Goal: Information Seeking & Learning: Understand process/instructions

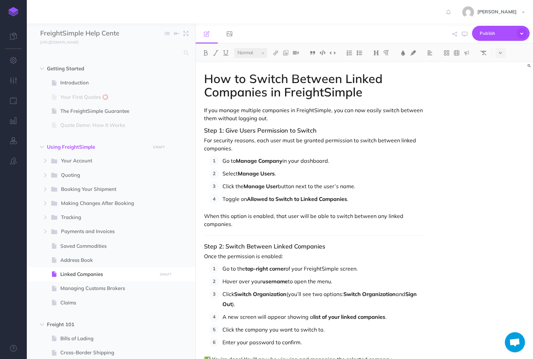
select select "null"
click at [292, 116] on p "If you manage multiple companies in FreightSimple, you can now easily switch be…" at bounding box center [314, 114] width 220 height 16
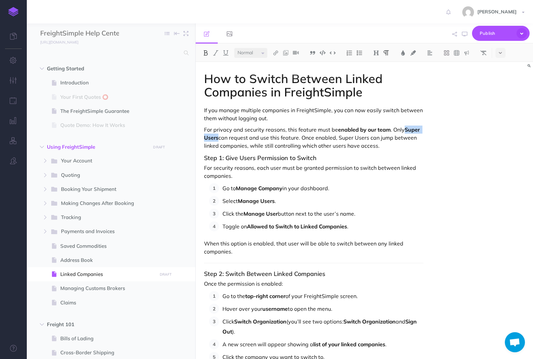
drag, startPoint x: 405, startPoint y: 129, endPoint x: 218, endPoint y: 135, distance: 187.5
click at [218, 135] on strong "Super Users" at bounding box center [312, 133] width 217 height 15
drag, startPoint x: 298, startPoint y: 138, endPoint x: 396, endPoint y: 129, distance: 98.1
click at [396, 130] on p "For privacy and security reasons, this feature must be enabled by our team . On…" at bounding box center [314, 138] width 220 height 24
drag, startPoint x: 226, startPoint y: 136, endPoint x: 258, endPoint y: 136, distance: 32.2
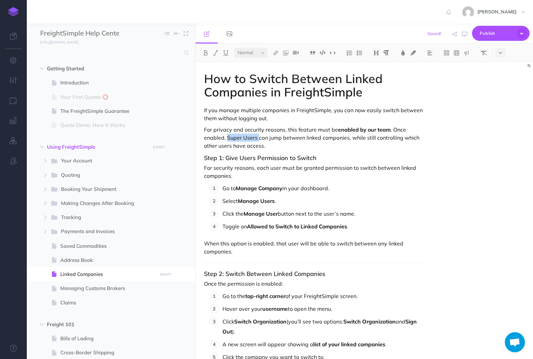
click at [258, 136] on p "For privacy and security reasons, this feature must be enabled by our team . On…" at bounding box center [314, 138] width 220 height 24
drag, startPoint x: 355, startPoint y: 141, endPoint x: 347, endPoint y: 138, distance: 8.9
click at [347, 138] on p "For privacy and security reasons, this feature must be enabled by our team . On…" at bounding box center [314, 138] width 220 height 24
drag, startPoint x: 349, startPoint y: 142, endPoint x: 347, endPoint y: 136, distance: 6.2
click at [347, 136] on p "For privacy and security reasons, this feature must be enabled by our team . On…" at bounding box center [314, 138] width 220 height 24
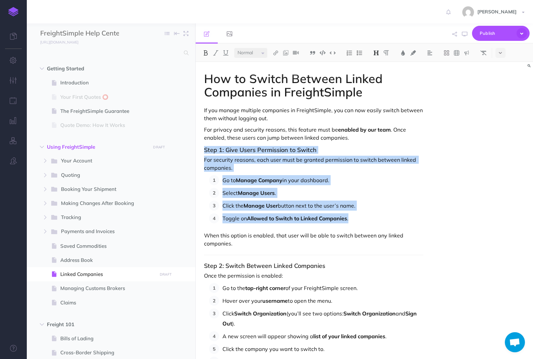
drag, startPoint x: 204, startPoint y: 152, endPoint x: 352, endPoint y: 220, distance: 162.6
click at [352, 220] on div "How to Switch Between Linked Companies in FreightSimple If you manage multiple …" at bounding box center [314, 359] width 236 height 595
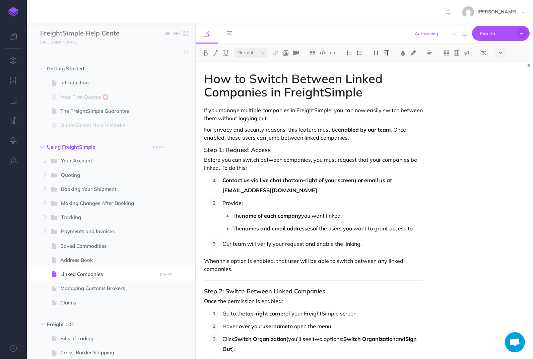
click at [261, 267] on p "When this option is enabled, that user will be able to switch between any linke…" at bounding box center [314, 265] width 220 height 16
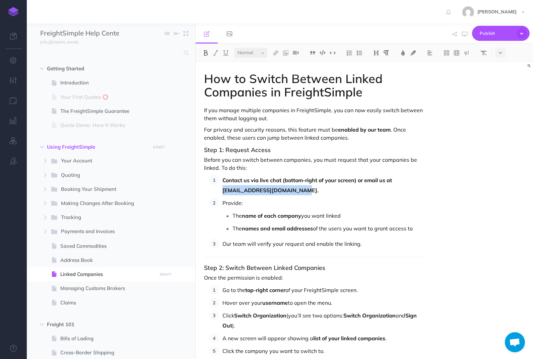
drag, startPoint x: 223, startPoint y: 190, endPoint x: 320, endPoint y: 191, distance: 97.2
click at [320, 191] on p "Contact us via live chat (bottom-right of your screen) or email us at [EMAIL_AD…" at bounding box center [323, 185] width 201 height 20
copy strong "[EMAIL_ADDRESS][DOMAIN_NAME]."
click at [275, 54] on img at bounding box center [276, 52] width 6 height 5
click at [277, 63] on icon at bounding box center [275, 64] width 5 height 5
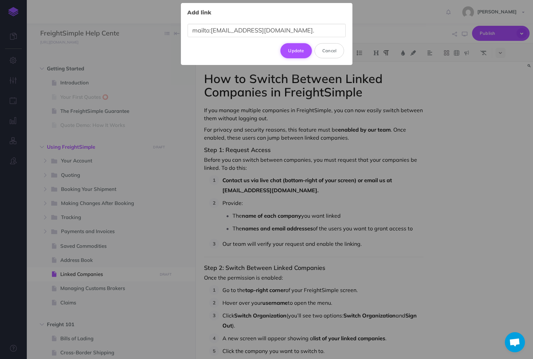
type input "mailto:[EMAIL_ADDRESS][DOMAIN_NAME]."
click at [288, 55] on button "Update" at bounding box center [297, 50] width 32 height 15
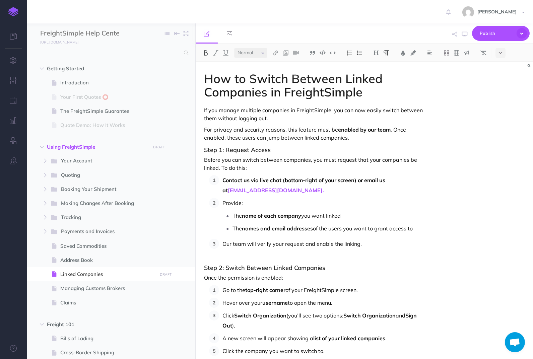
click at [317, 211] on p "The name of each company you want linked" at bounding box center [328, 216] width 191 height 10
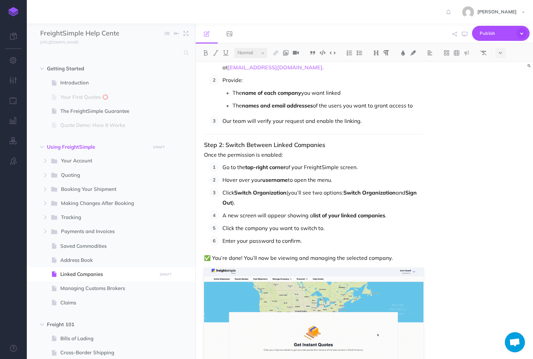
scroll to position [124, 0]
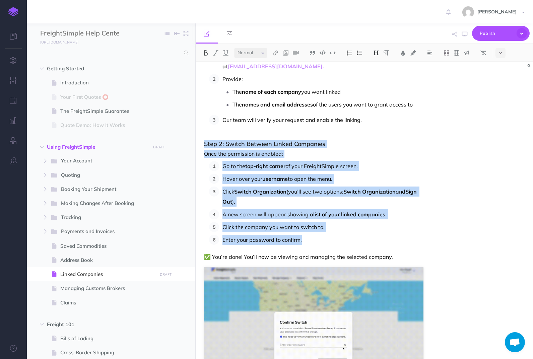
drag, startPoint x: 204, startPoint y: 144, endPoint x: 411, endPoint y: 245, distance: 230.6
click at [411, 245] on div "How to Switch Between Linked Companies in FreightSimple If you manage multiple …" at bounding box center [314, 236] width 236 height 597
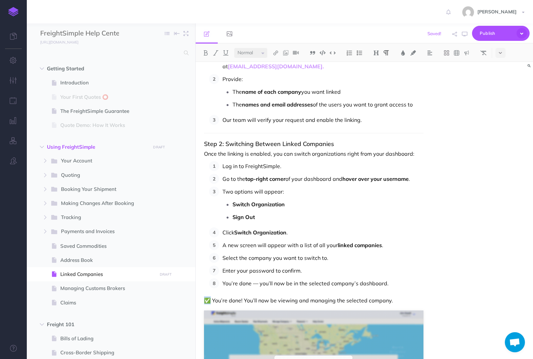
drag, startPoint x: 210, startPoint y: 298, endPoint x: 206, endPoint y: 298, distance: 3.7
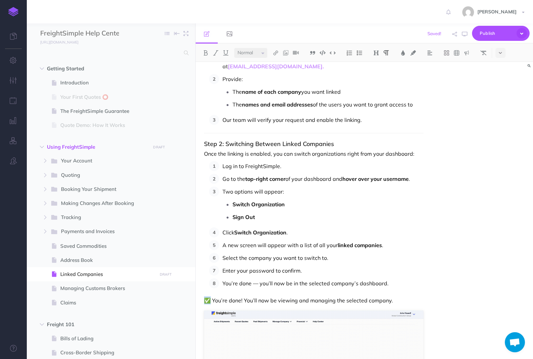
click at [206, 298] on p "✅ You’re done! You’ll now be viewing and managing the selected company." at bounding box center [314, 301] width 220 height 8
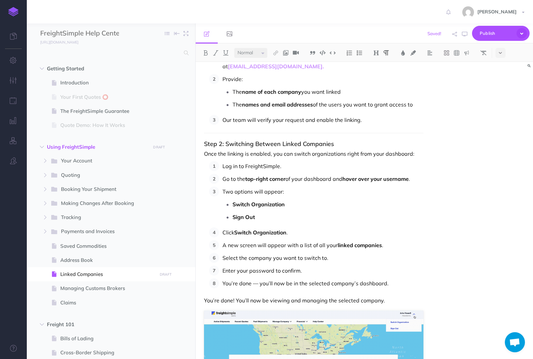
click at [224, 282] on p "You’re done — you’ll now be in the selected company’s dashboard." at bounding box center [323, 284] width 201 height 10
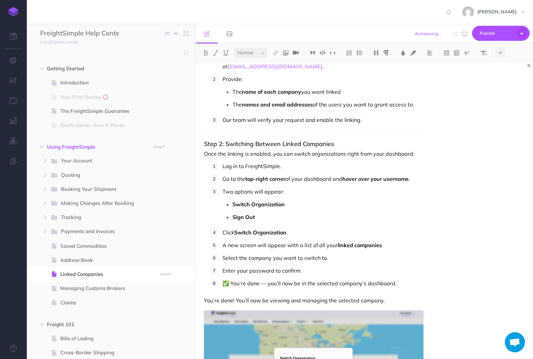
click at [236, 302] on p "You’re done! You’ll now be viewing and managing the selected company." at bounding box center [314, 301] width 220 height 8
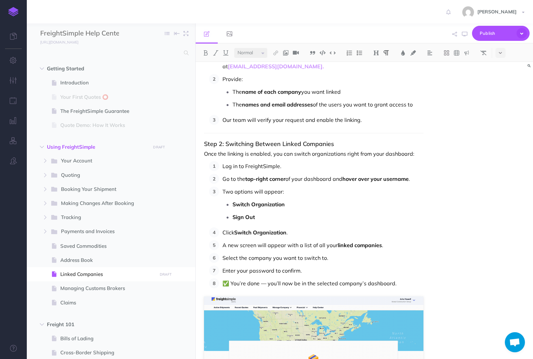
click at [256, 163] on p "Log in to FreightSimple." at bounding box center [323, 166] width 201 height 10
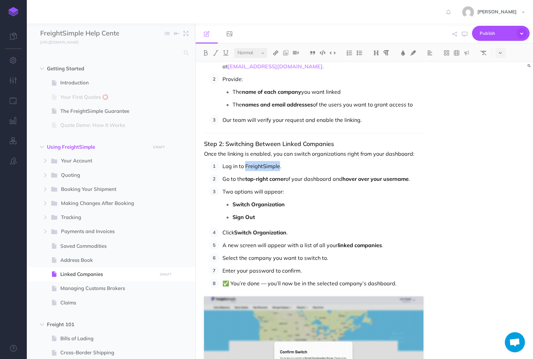
click at [279, 51] on button at bounding box center [276, 53] width 10 height 10
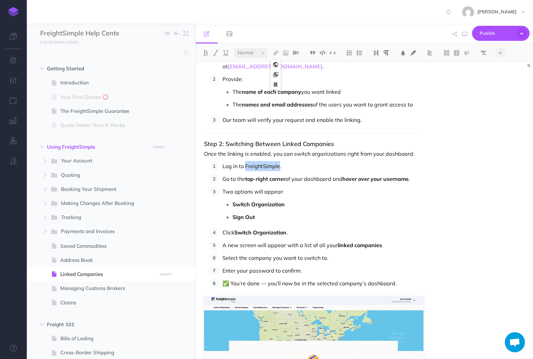
click at [278, 66] on icon at bounding box center [275, 64] width 5 height 5
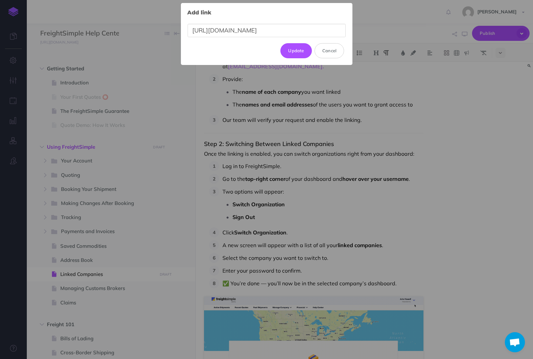
click at [294, 31] on input "[URL][DOMAIN_NAME]" at bounding box center [267, 31] width 158 height 14
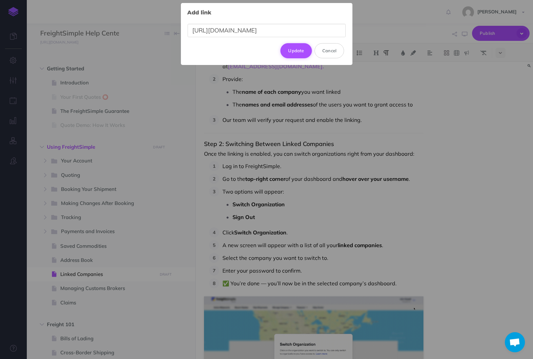
type input "[URL][DOMAIN_NAME]"
click at [297, 51] on button "Update" at bounding box center [297, 50] width 32 height 15
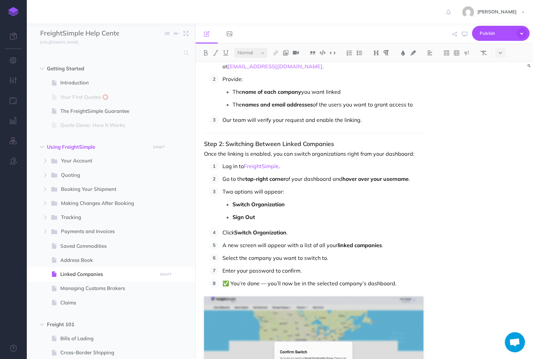
click at [330, 196] on p "Two options will appear:" at bounding box center [323, 192] width 201 height 10
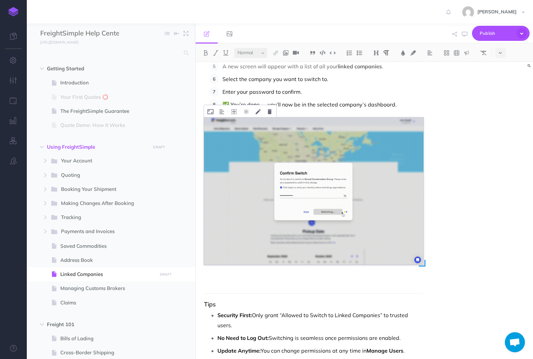
scroll to position [329, 0]
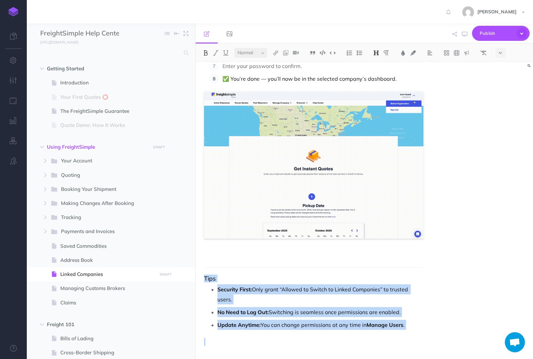
drag, startPoint x: 205, startPoint y: 281, endPoint x: 404, endPoint y: 357, distance: 213.3
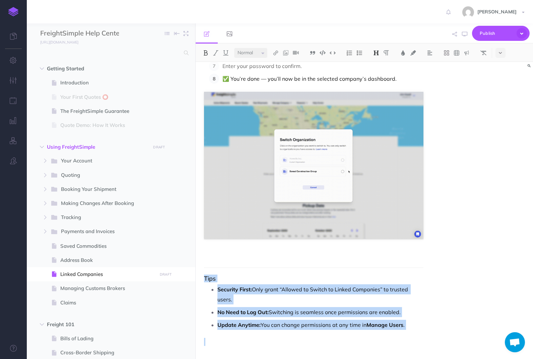
click at [406, 358] on div "How to Switch Between Linked Companies in FreightSimple If you manage multiple …" at bounding box center [314, 46] width 236 height 627
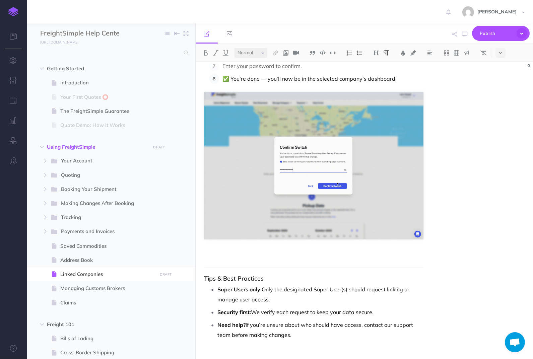
click at [329, 334] on p "Need help? If you’re unsure about who should have access, contact our support t…" at bounding box center [321, 330] width 206 height 20
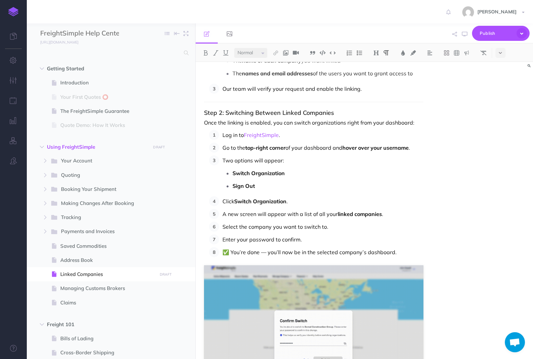
scroll to position [0, 0]
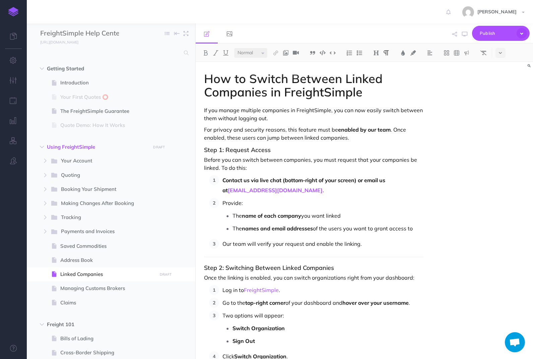
click at [283, 79] on h1 "How to Switch Between Linked Companies in FreightSimple" at bounding box center [314, 85] width 220 height 26
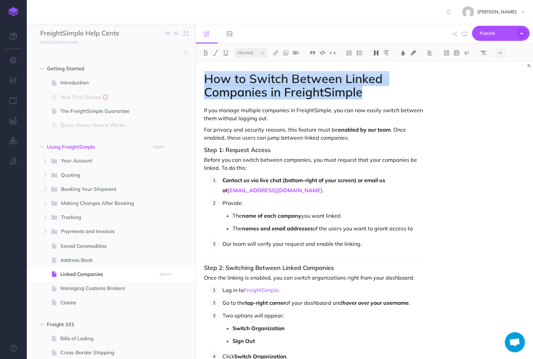
click at [283, 79] on h1 "How to Switch Between Linked Companies in FreightSimple" at bounding box center [314, 85] width 220 height 26
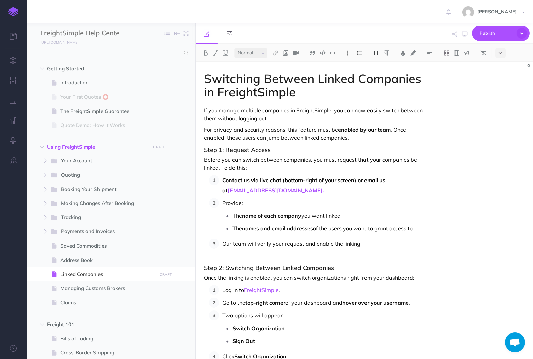
click at [283, 76] on h1 "Switching Between Linked Companies in FreightSimple" at bounding box center [314, 85] width 220 height 26
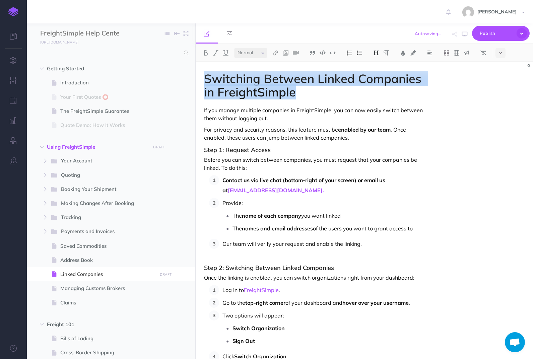
click at [283, 76] on h1 "Switching Between Linked Companies in FreightSimple" at bounding box center [314, 85] width 220 height 26
click at [457, 36] on icon "button" at bounding box center [455, 34] width 5 height 5
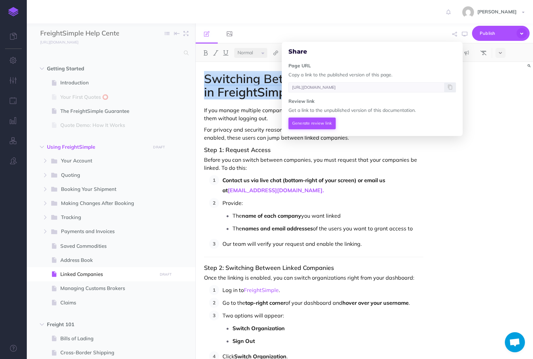
click at [322, 124] on button "Generate review link" at bounding box center [312, 123] width 47 height 11
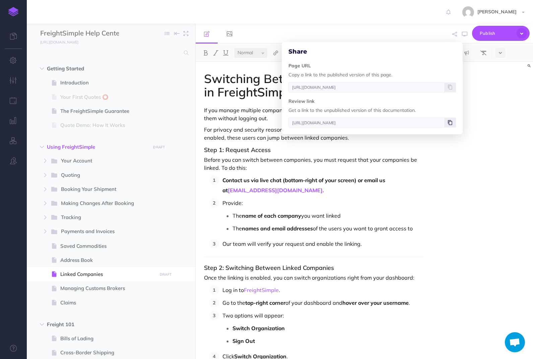
click at [447, 123] on span at bounding box center [450, 123] width 11 height 10
click at [398, 190] on p "Contact us via live chat (bottom-right of your screen) or email us at [EMAIL_AD…" at bounding box center [323, 185] width 201 height 20
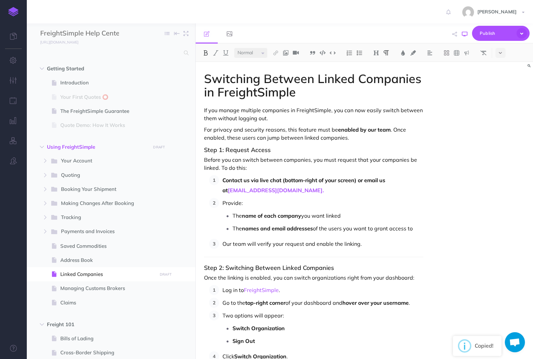
click at [467, 33] on icon "button" at bounding box center [464, 34] width 5 height 5
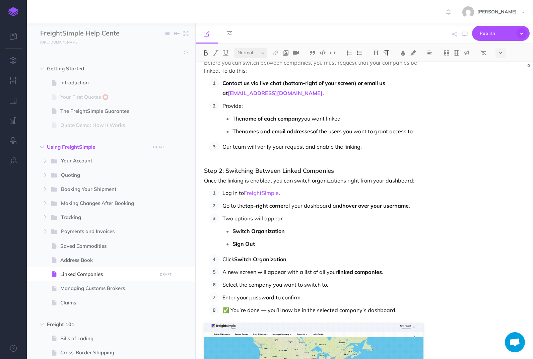
scroll to position [109, 0]
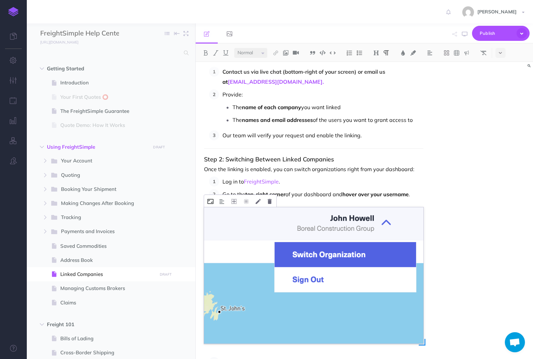
click at [211, 199] on icon at bounding box center [211, 201] width 6 height 5
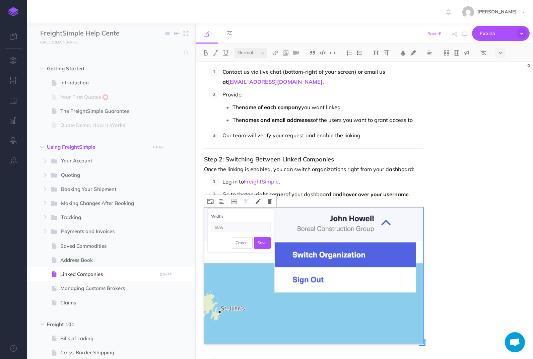
type input "60%"
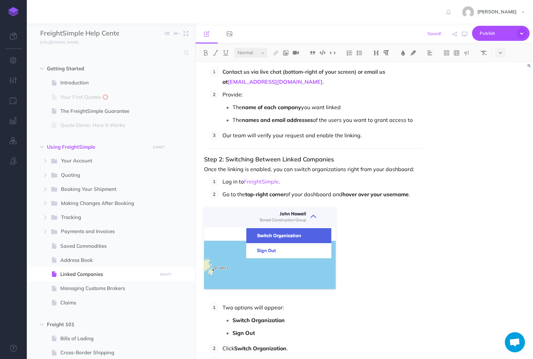
click at [379, 236] on div "Switching Between Linked Companies in FreightSimple If you manage multiple comp…" at bounding box center [314, 321] width 236 height 737
click at [312, 241] on img at bounding box center [270, 249] width 132 height 82
click at [428, 223] on div "Switching Between Linked Companies in FreightSimple If you manage multiple comp…" at bounding box center [314, 321] width 236 height 737
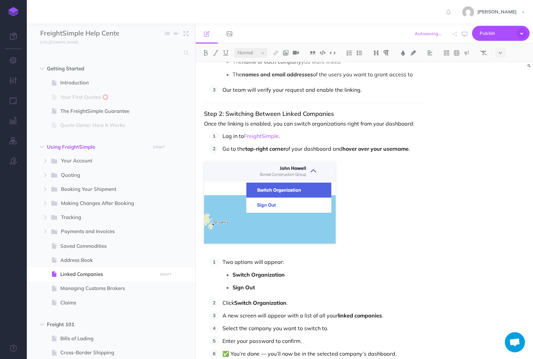
scroll to position [144, 0]
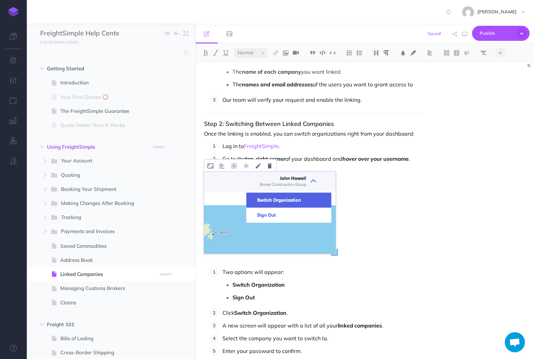
click at [310, 194] on img at bounding box center [270, 213] width 132 height 82
click at [335, 189] on img at bounding box center [270, 213] width 132 height 82
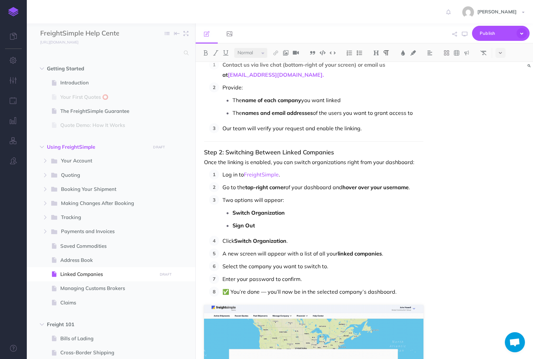
scroll to position [0, 0]
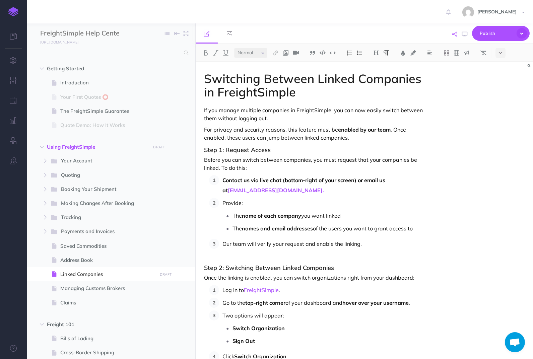
click at [457, 40] on button "button" at bounding box center [455, 33] width 8 height 19
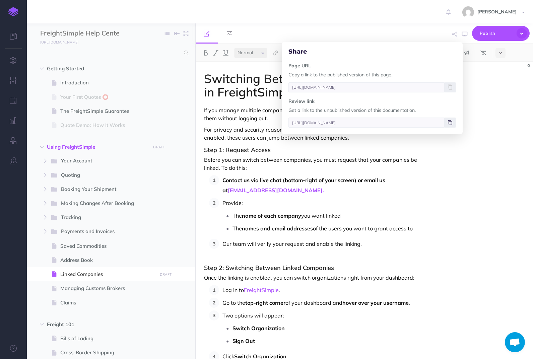
click at [447, 122] on span at bounding box center [450, 123] width 11 height 10
click at [448, 122] on span at bounding box center [450, 123] width 11 height 10
drag, startPoint x: 284, startPoint y: 292, endPoint x: 246, endPoint y: 290, distance: 38.2
click at [246, 290] on p "Log in to FreightSimple ." at bounding box center [323, 290] width 201 height 10
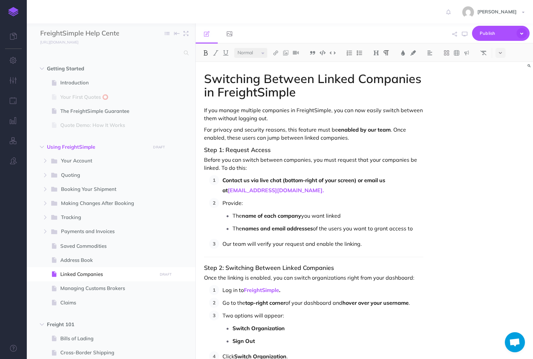
click at [339, 288] on p "Log in to FreightSimple ." at bounding box center [323, 290] width 201 height 10
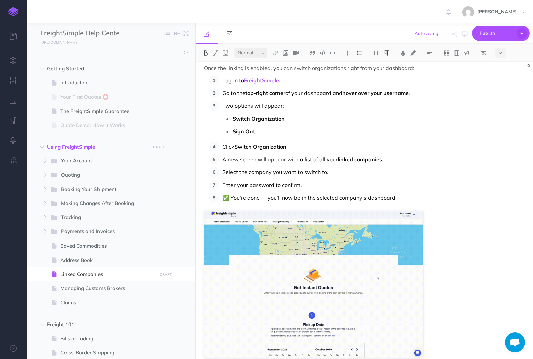
scroll to position [214, 0]
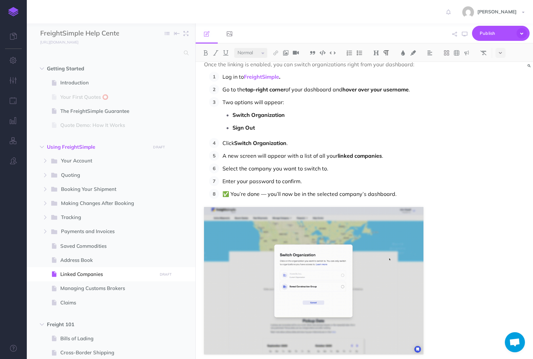
click at [365, 181] on p "Enter your password to confirm." at bounding box center [323, 181] width 201 height 10
